Goal: Find specific page/section: Find specific page/section

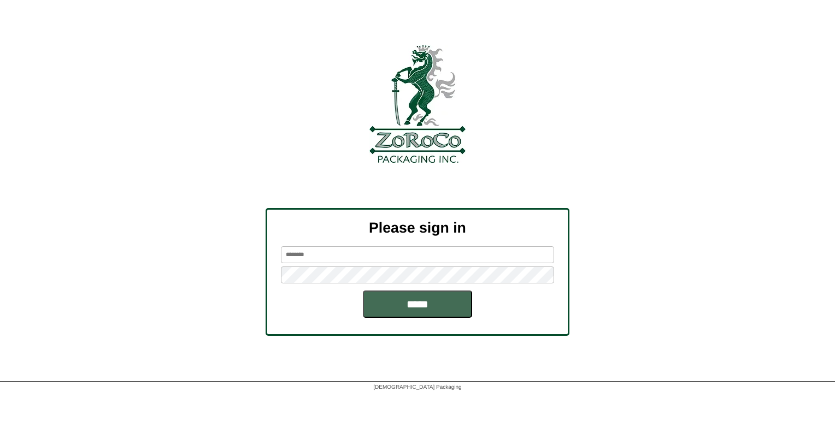
type input "******"
click at [396, 301] on input "*****" at bounding box center [417, 304] width 109 height 27
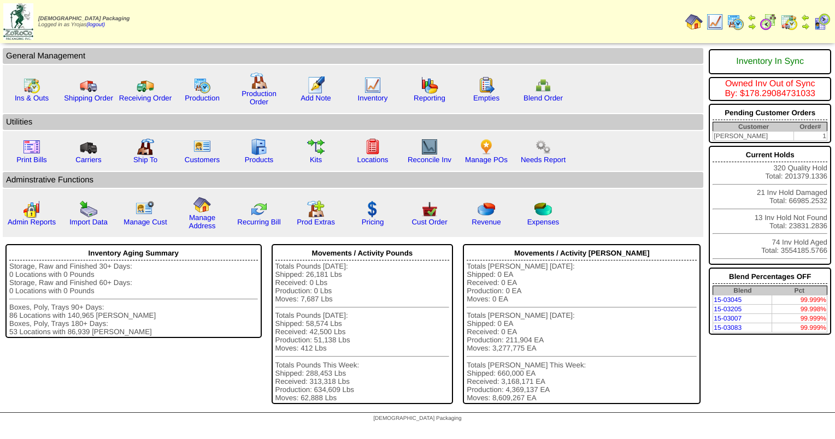
click at [720, 25] on img at bounding box center [714, 21] width 17 height 17
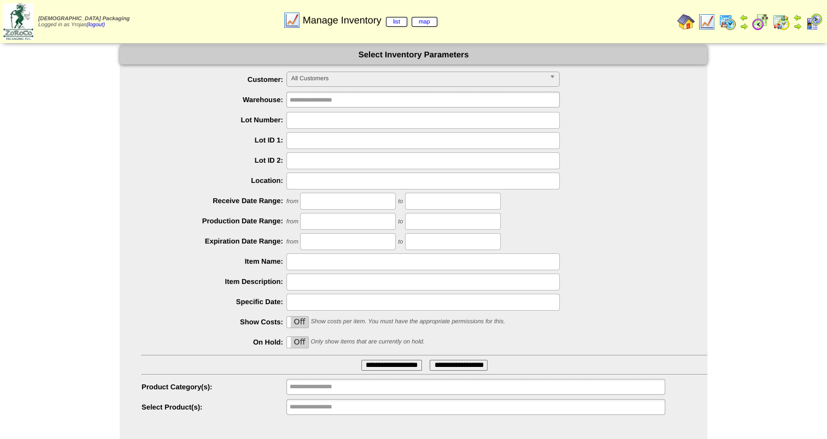
click at [402, 79] on span "All Customers" at bounding box center [418, 78] width 254 height 13
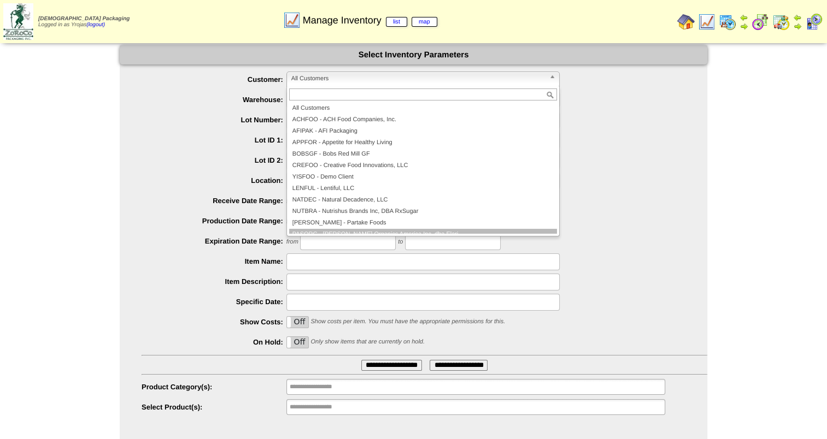
scroll to position [55, 0]
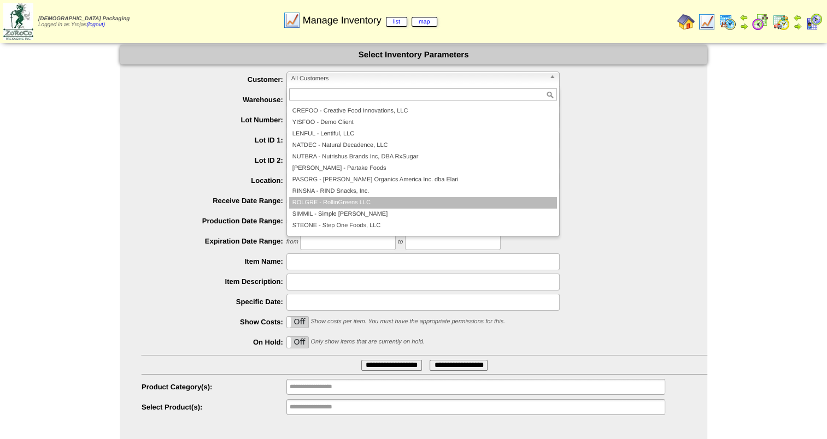
click at [510, 201] on li "ROLGRE - RollinGreens LLC" at bounding box center [423, 202] width 268 height 11
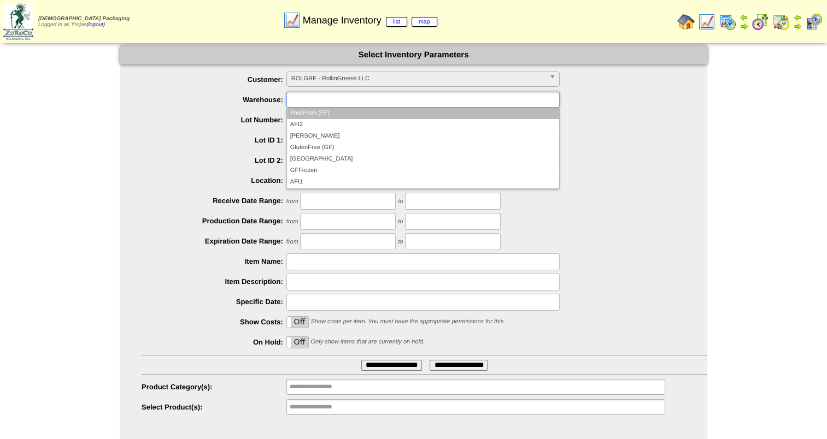
click at [444, 98] on ul at bounding box center [422, 100] width 273 height 16
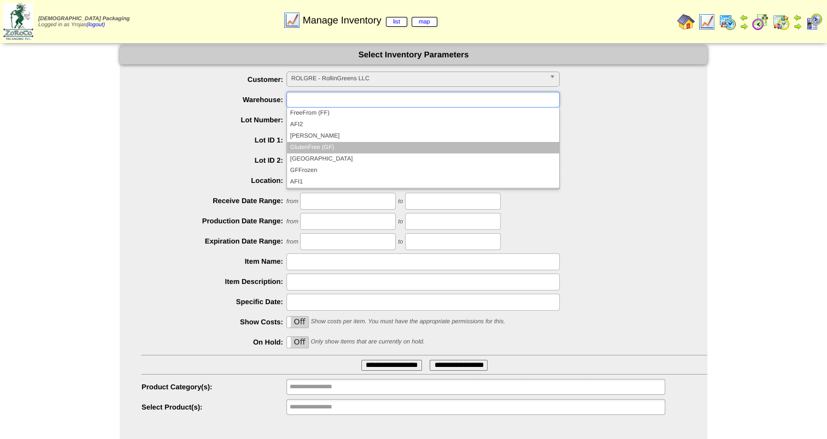
click at [427, 142] on li "GlutenFree (GF)" at bounding box center [423, 147] width 272 height 11
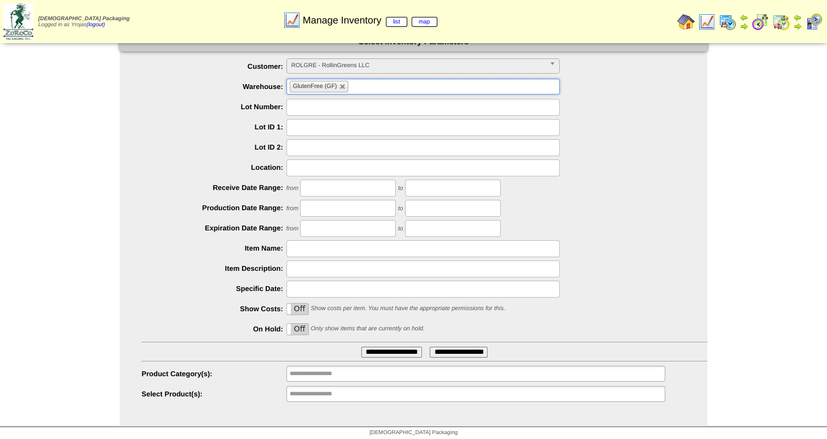
scroll to position [16, 0]
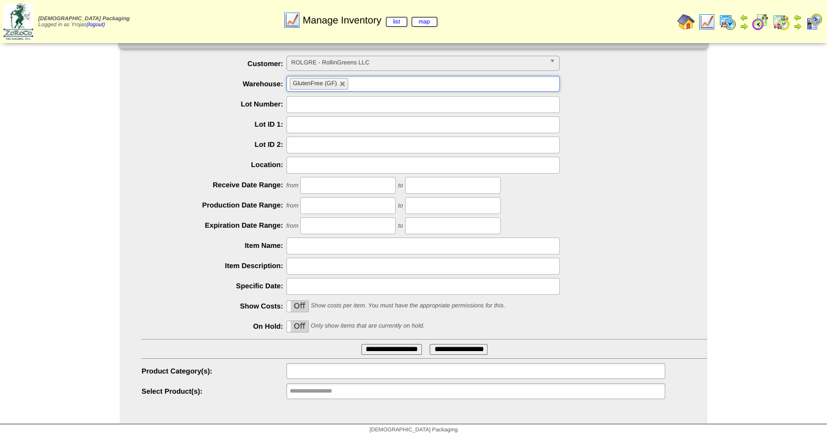
click at [552, 367] on ul at bounding box center [475, 371] width 379 height 16
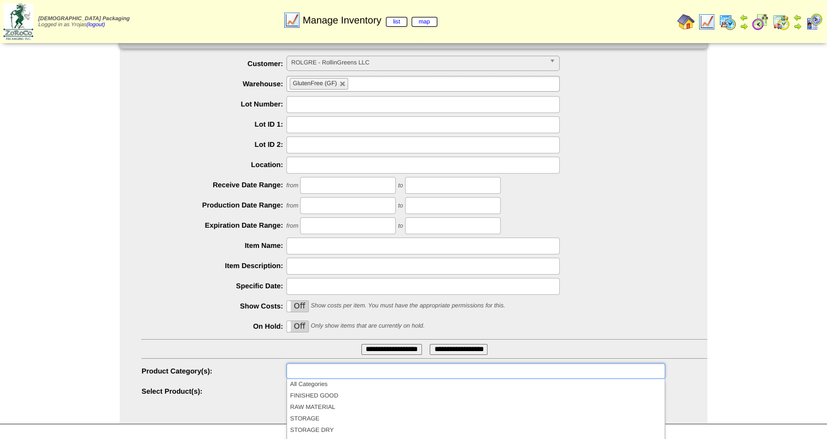
scroll to position [87, 0]
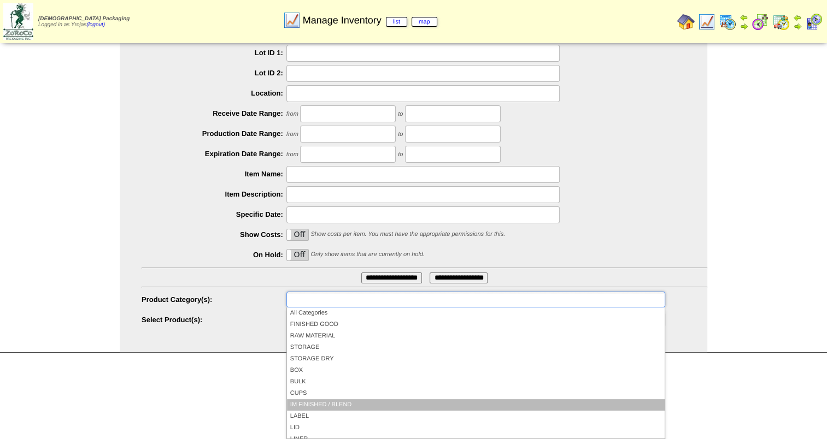
click at [520, 406] on li "IM FINISHED / BLEND" at bounding box center [476, 404] width 378 height 11
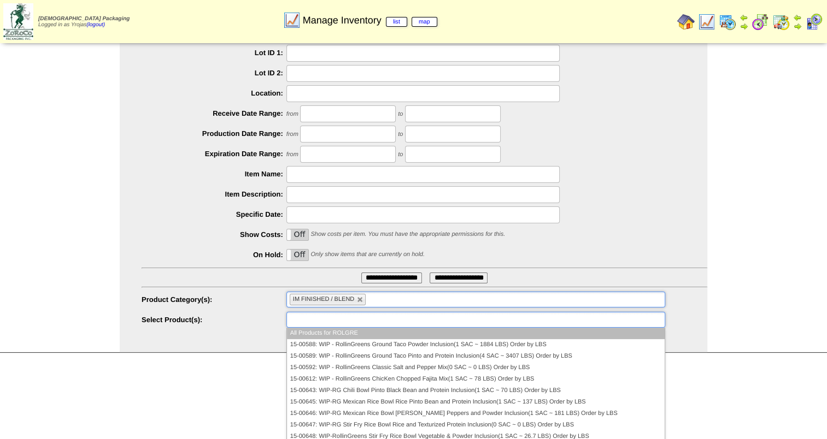
click at [402, 316] on ul at bounding box center [475, 320] width 379 height 16
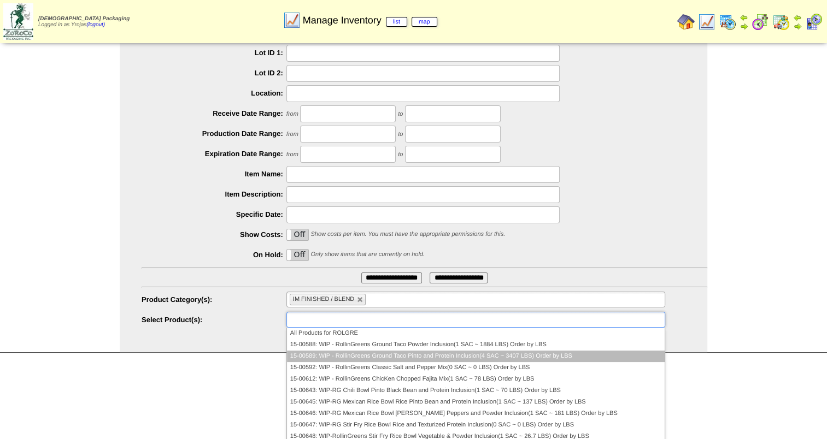
click at [504, 353] on li "15-00589: WIP - RollinGreens Ground Taco Pinto and Protein Inclusion(4 SAC ~ 34…" at bounding box center [476, 356] width 378 height 11
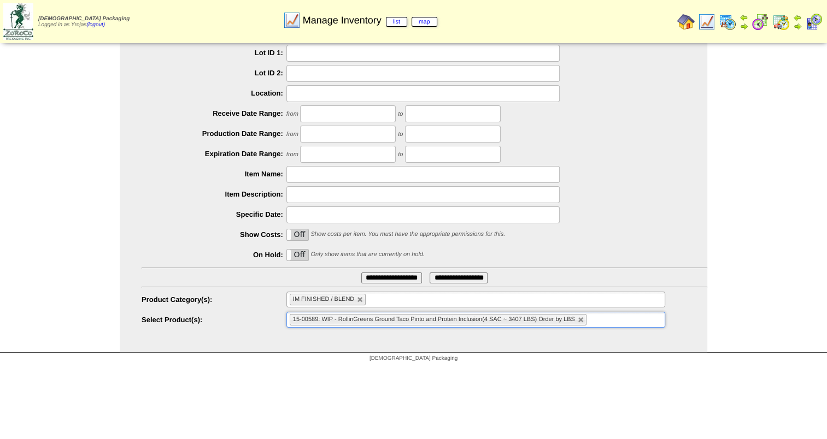
click at [397, 273] on input "**********" at bounding box center [391, 278] width 61 height 11
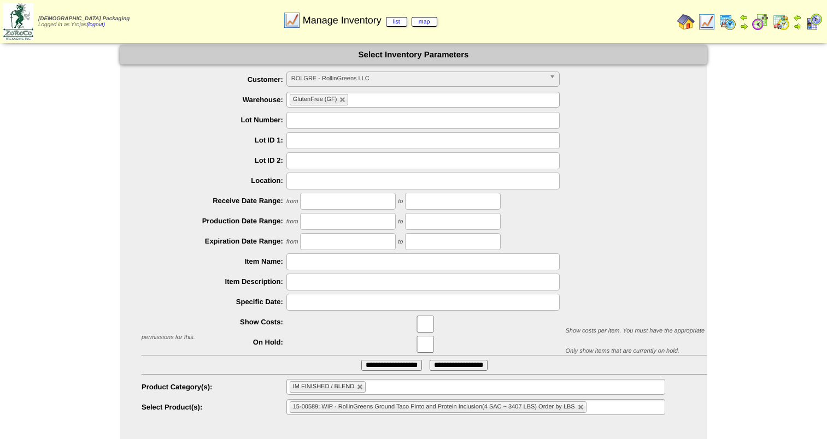
scroll to position [16, 0]
